Goal: Information Seeking & Learning: Learn about a topic

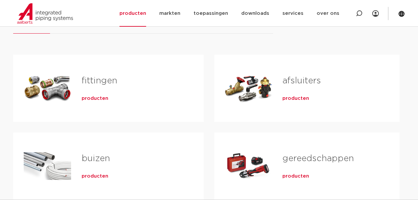
scroll to position [110, 0]
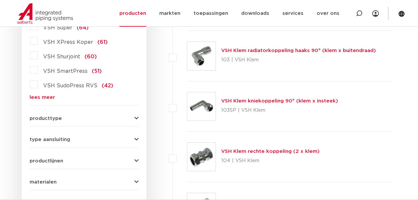
scroll to position [230, 0]
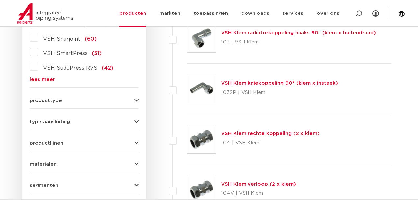
click at [45, 121] on span "type aansluiting" at bounding box center [50, 121] width 40 height 5
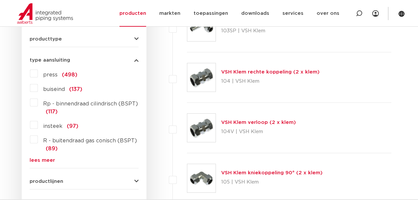
scroll to position [296, 0]
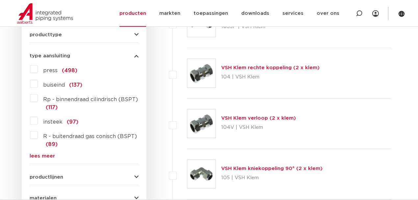
click at [38, 120] on label "insteek (97)" at bounding box center [58, 120] width 40 height 11
click at [0, 0] on input "insteek (97)" at bounding box center [0, 0] width 0 height 0
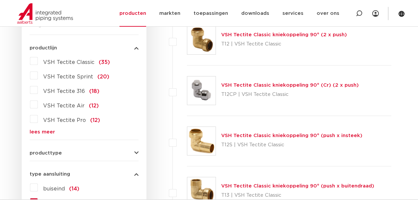
scroll to position [164, 0]
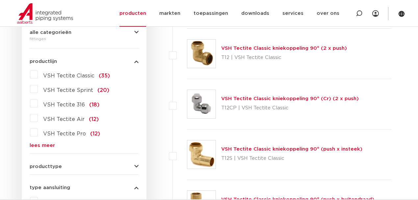
click at [38, 73] on label "VSH Tectite Classic (35)" at bounding box center [74, 74] width 72 height 11
click at [0, 0] on input "VSH Tectite Classic (35)" at bounding box center [0, 0] width 0 height 0
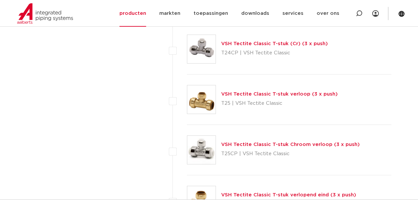
scroll to position [1020, 0]
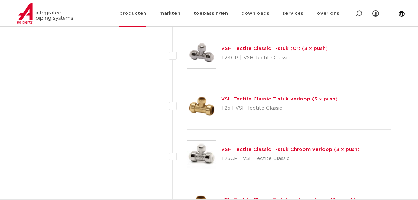
click at [139, 12] on link "producten" at bounding box center [133, 13] width 27 height 27
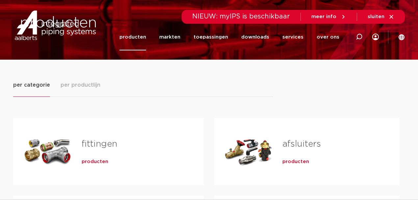
scroll to position [110, 0]
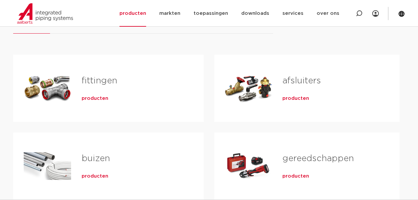
click at [88, 99] on span "producten" at bounding box center [95, 98] width 27 height 7
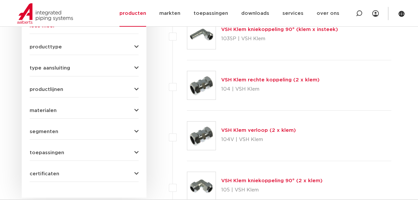
scroll to position [230, 0]
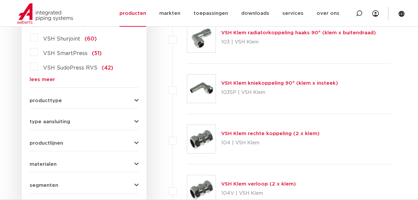
click at [42, 78] on link "lees meer" at bounding box center [84, 79] width 109 height 5
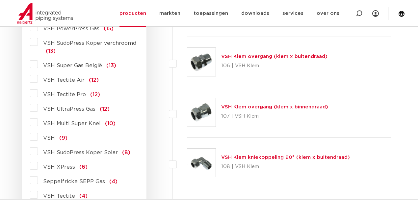
scroll to position [559, 0]
